Goal: Task Accomplishment & Management: Use online tool/utility

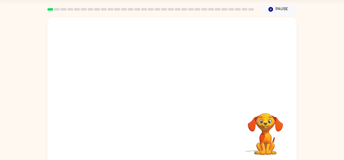
scroll to position [18, 0]
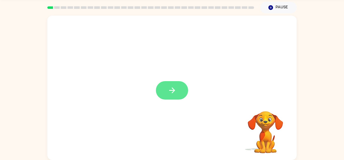
click at [171, 90] on icon "button" at bounding box center [172, 90] width 9 height 9
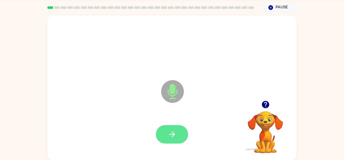
click at [170, 127] on button "button" at bounding box center [172, 134] width 32 height 18
click at [172, 135] on icon "button" at bounding box center [172, 134] width 9 height 9
click at [170, 133] on icon "button" at bounding box center [172, 134] width 9 height 9
click at [166, 134] on button "button" at bounding box center [172, 134] width 32 height 18
click at [171, 132] on icon "button" at bounding box center [172, 134] width 9 height 9
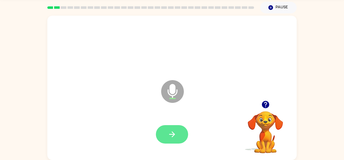
click at [178, 136] on button "button" at bounding box center [172, 134] width 32 height 18
click at [175, 132] on icon "button" at bounding box center [172, 134] width 9 height 9
click at [176, 135] on icon "button" at bounding box center [172, 134] width 9 height 9
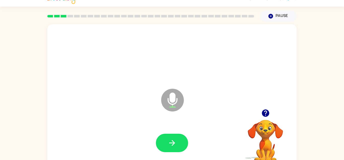
scroll to position [8, 0]
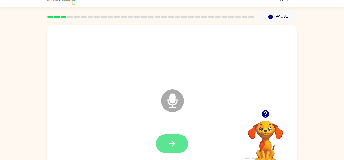
click at [178, 138] on button "button" at bounding box center [172, 143] width 32 height 18
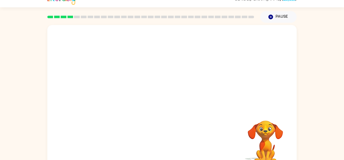
scroll to position [18, 0]
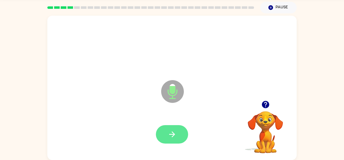
click at [167, 129] on button "button" at bounding box center [172, 134] width 32 height 18
click at [174, 127] on button "button" at bounding box center [172, 134] width 32 height 18
click at [170, 136] on icon "button" at bounding box center [172, 134] width 9 height 9
click at [173, 132] on icon "button" at bounding box center [172, 134] width 9 height 9
click at [170, 130] on icon "button" at bounding box center [172, 134] width 9 height 9
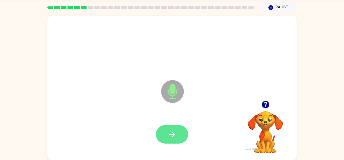
click at [163, 133] on button "button" at bounding box center [172, 134] width 32 height 18
click at [168, 133] on icon "button" at bounding box center [172, 134] width 9 height 9
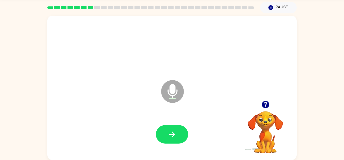
click at [262, 109] on icon "button" at bounding box center [265, 104] width 9 height 9
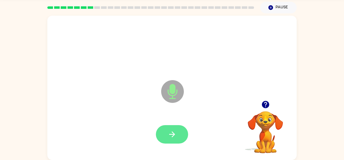
click at [171, 130] on icon "button" at bounding box center [172, 134] width 9 height 9
click at [169, 128] on button "button" at bounding box center [172, 134] width 32 height 18
click at [161, 141] on button "button" at bounding box center [172, 134] width 32 height 18
click at [164, 133] on button "button" at bounding box center [172, 134] width 32 height 18
click at [166, 139] on button "button" at bounding box center [172, 134] width 32 height 18
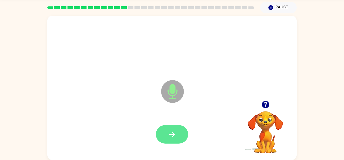
click at [174, 131] on icon "button" at bounding box center [172, 134] width 9 height 9
click at [162, 126] on button "button" at bounding box center [172, 134] width 32 height 18
click at [176, 132] on icon "button" at bounding box center [172, 134] width 9 height 9
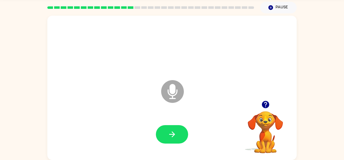
click at [266, 106] on icon "button" at bounding box center [265, 104] width 9 height 9
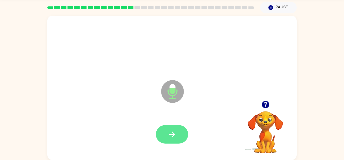
click at [179, 128] on button "button" at bounding box center [172, 134] width 32 height 18
click at [176, 125] on button "button" at bounding box center [172, 134] width 32 height 18
click at [175, 131] on icon "button" at bounding box center [172, 134] width 9 height 9
click at [166, 131] on button "button" at bounding box center [172, 134] width 32 height 18
click at [169, 128] on button "button" at bounding box center [172, 134] width 32 height 18
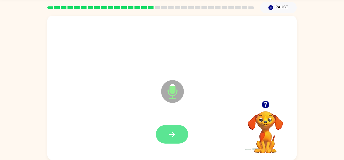
click at [170, 131] on icon "button" at bounding box center [172, 134] width 9 height 9
click at [173, 132] on icon "button" at bounding box center [172, 134] width 6 height 6
click at [171, 125] on button "button" at bounding box center [172, 134] width 32 height 18
click at [168, 129] on button "button" at bounding box center [172, 134] width 32 height 18
click at [184, 133] on button "button" at bounding box center [172, 134] width 32 height 18
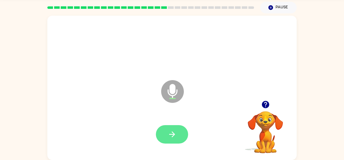
click at [168, 134] on icon "button" at bounding box center [172, 134] width 9 height 9
click at [169, 126] on button "button" at bounding box center [172, 134] width 32 height 18
click at [172, 137] on icon "button" at bounding box center [172, 134] width 9 height 9
click at [172, 132] on icon "button" at bounding box center [172, 134] width 6 height 6
click at [164, 129] on button "button" at bounding box center [172, 134] width 32 height 18
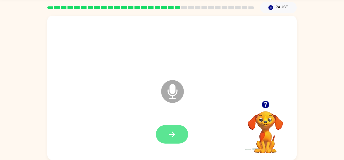
click at [177, 129] on button "button" at bounding box center [172, 134] width 32 height 18
click at [183, 133] on button "button" at bounding box center [172, 134] width 32 height 18
click at [169, 129] on button "button" at bounding box center [172, 134] width 32 height 18
click at [172, 133] on icon "button" at bounding box center [172, 134] width 9 height 9
click at [174, 126] on button "button" at bounding box center [172, 134] width 32 height 18
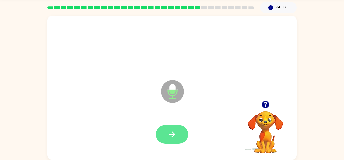
click at [176, 136] on icon "button" at bounding box center [172, 134] width 9 height 9
click at [169, 138] on icon "button" at bounding box center [172, 134] width 9 height 9
click at [171, 131] on icon "button" at bounding box center [172, 134] width 9 height 9
click at [167, 131] on button "button" at bounding box center [172, 134] width 32 height 18
click at [176, 135] on icon "button" at bounding box center [172, 134] width 9 height 9
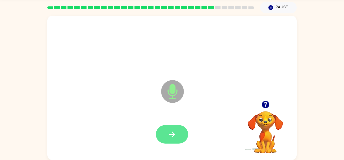
click at [167, 130] on button "button" at bounding box center [172, 134] width 32 height 18
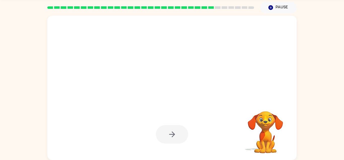
click at [159, 130] on div at bounding box center [172, 134] width 32 height 18
click at [161, 133] on div at bounding box center [172, 134] width 32 height 18
click at [169, 143] on div at bounding box center [172, 133] width 240 height 41
click at [172, 137] on div at bounding box center [172, 134] width 32 height 18
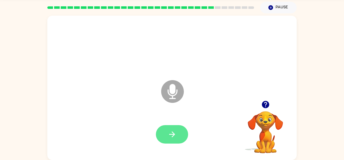
click at [165, 131] on button "button" at bounding box center [172, 134] width 32 height 18
click at [172, 145] on div at bounding box center [172, 133] width 240 height 41
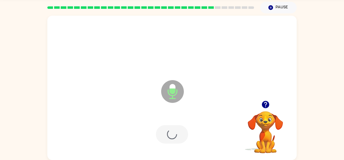
click at [171, 132] on div at bounding box center [172, 134] width 32 height 18
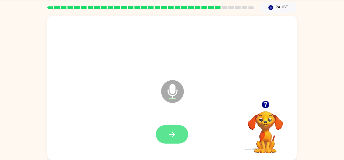
click at [174, 142] on button "button" at bounding box center [172, 134] width 32 height 18
click at [174, 137] on icon "button" at bounding box center [172, 134] width 9 height 9
click at [184, 133] on button "button" at bounding box center [172, 134] width 32 height 18
click at [171, 131] on icon "button" at bounding box center [172, 134] width 9 height 9
click at [169, 136] on icon "button" at bounding box center [172, 134] width 9 height 9
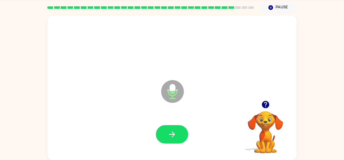
click at [186, 127] on div at bounding box center [172, 134] width 32 height 18
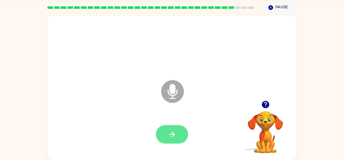
click at [180, 136] on button "button" at bounding box center [172, 134] width 32 height 18
click at [177, 131] on icon "button" at bounding box center [172, 134] width 9 height 9
click at [168, 125] on button "button" at bounding box center [172, 134] width 32 height 18
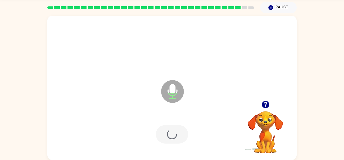
click at [167, 130] on div at bounding box center [172, 134] width 32 height 18
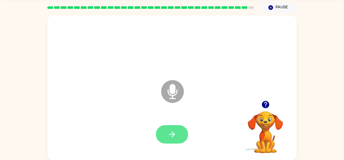
click at [168, 129] on button "button" at bounding box center [172, 134] width 32 height 18
click at [171, 132] on icon "button" at bounding box center [172, 134] width 9 height 9
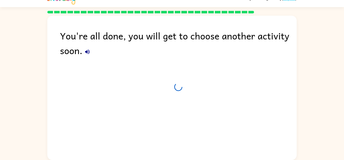
scroll to position [9, 0]
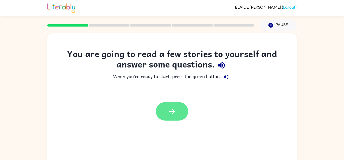
click at [171, 108] on icon "button" at bounding box center [172, 111] width 9 height 9
